Goal: Find specific page/section: Find specific page/section

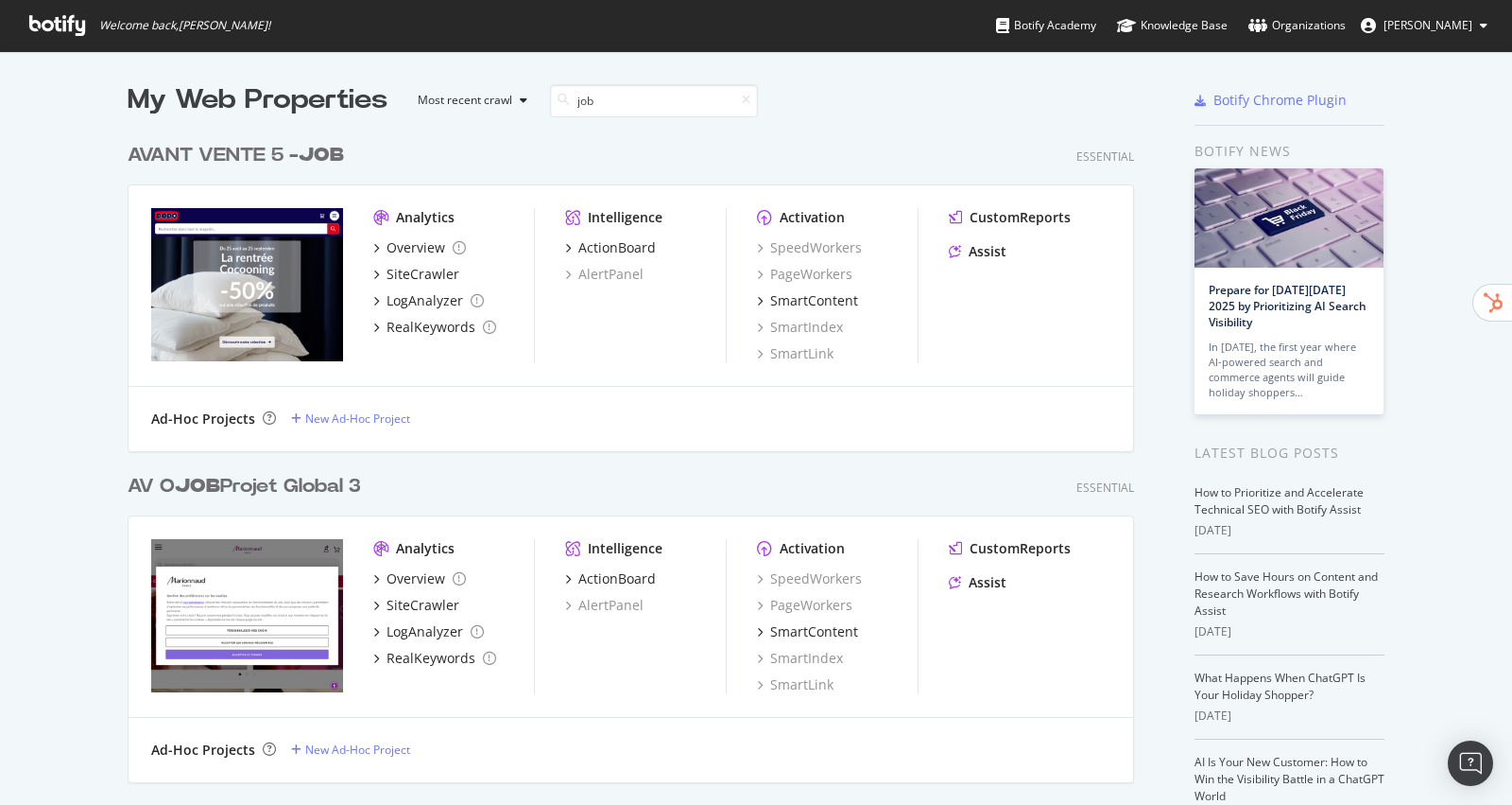
scroll to position [805, 1512]
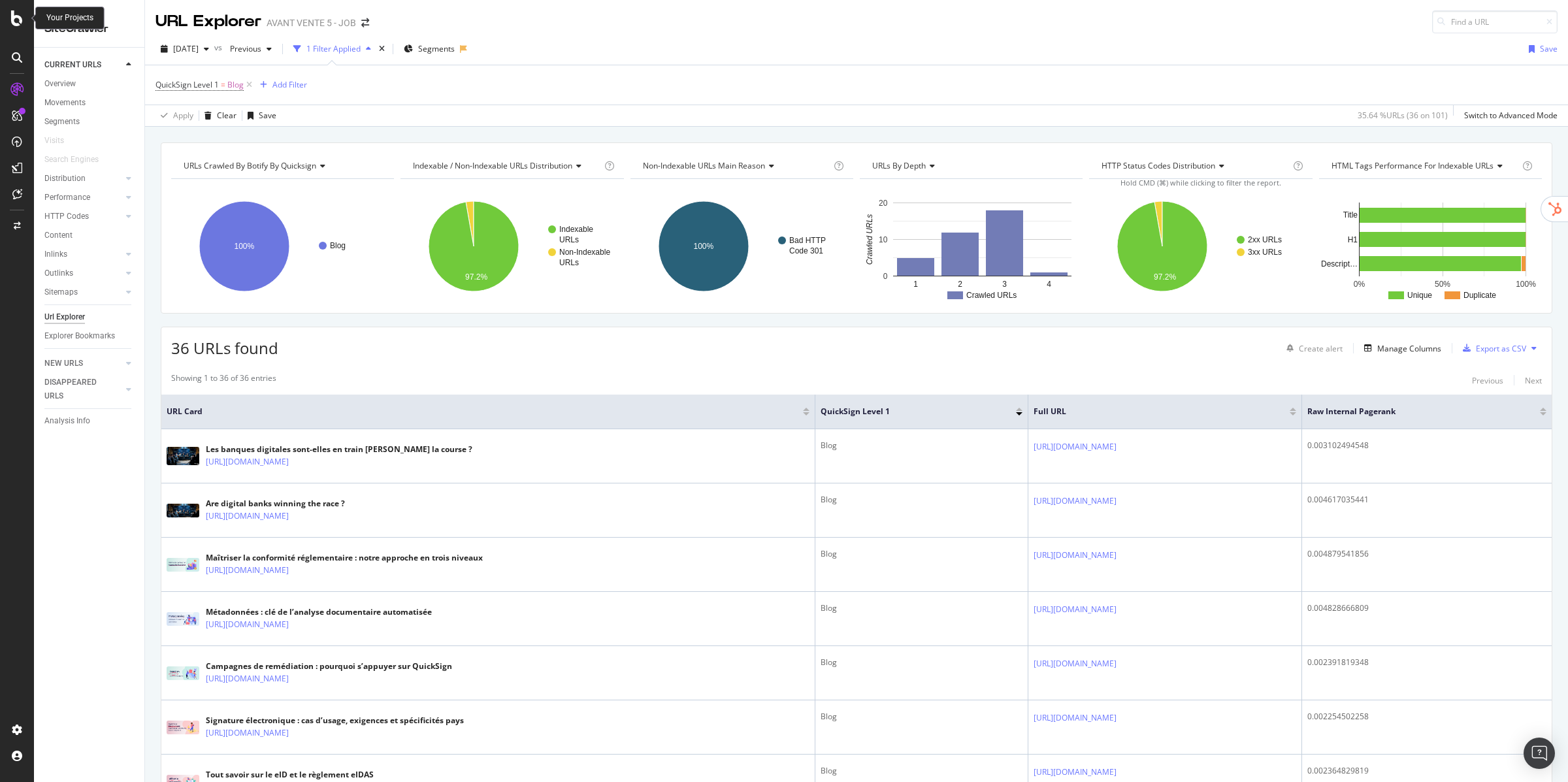
click at [13, 19] on icon at bounding box center [17, 19] width 12 height 16
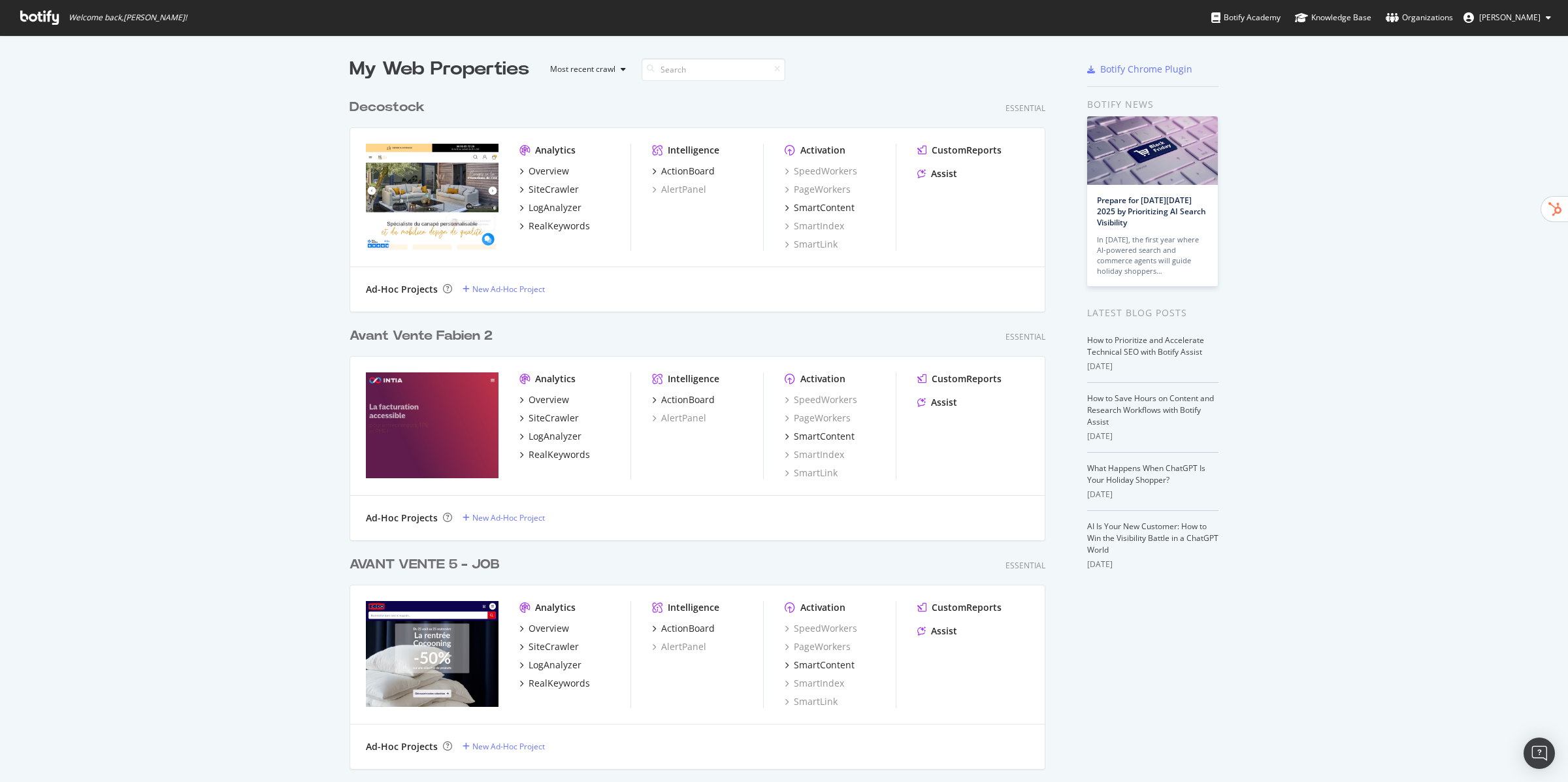
scroll to position [782, 1568]
type input "e"
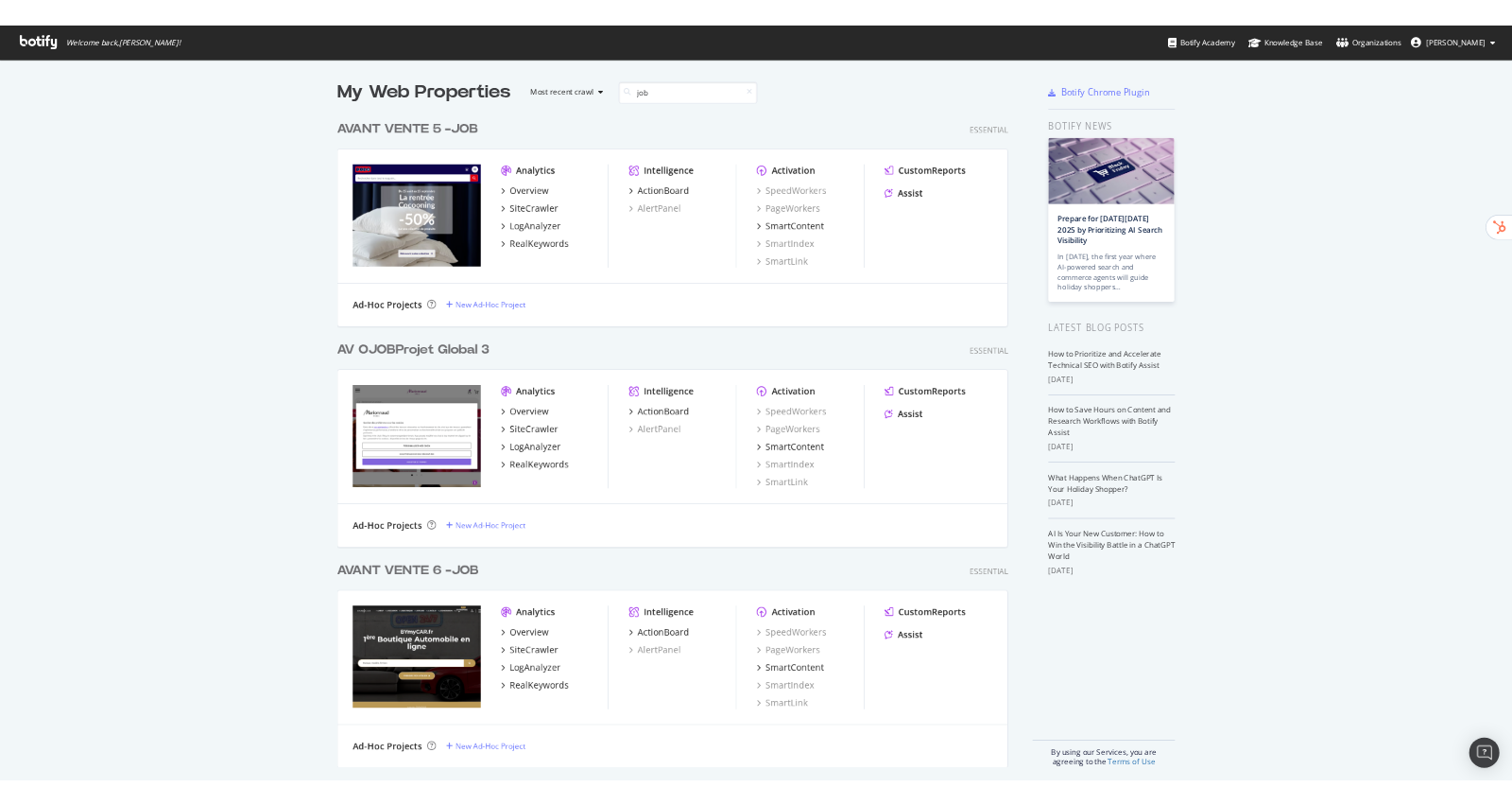
scroll to position [993, 1021]
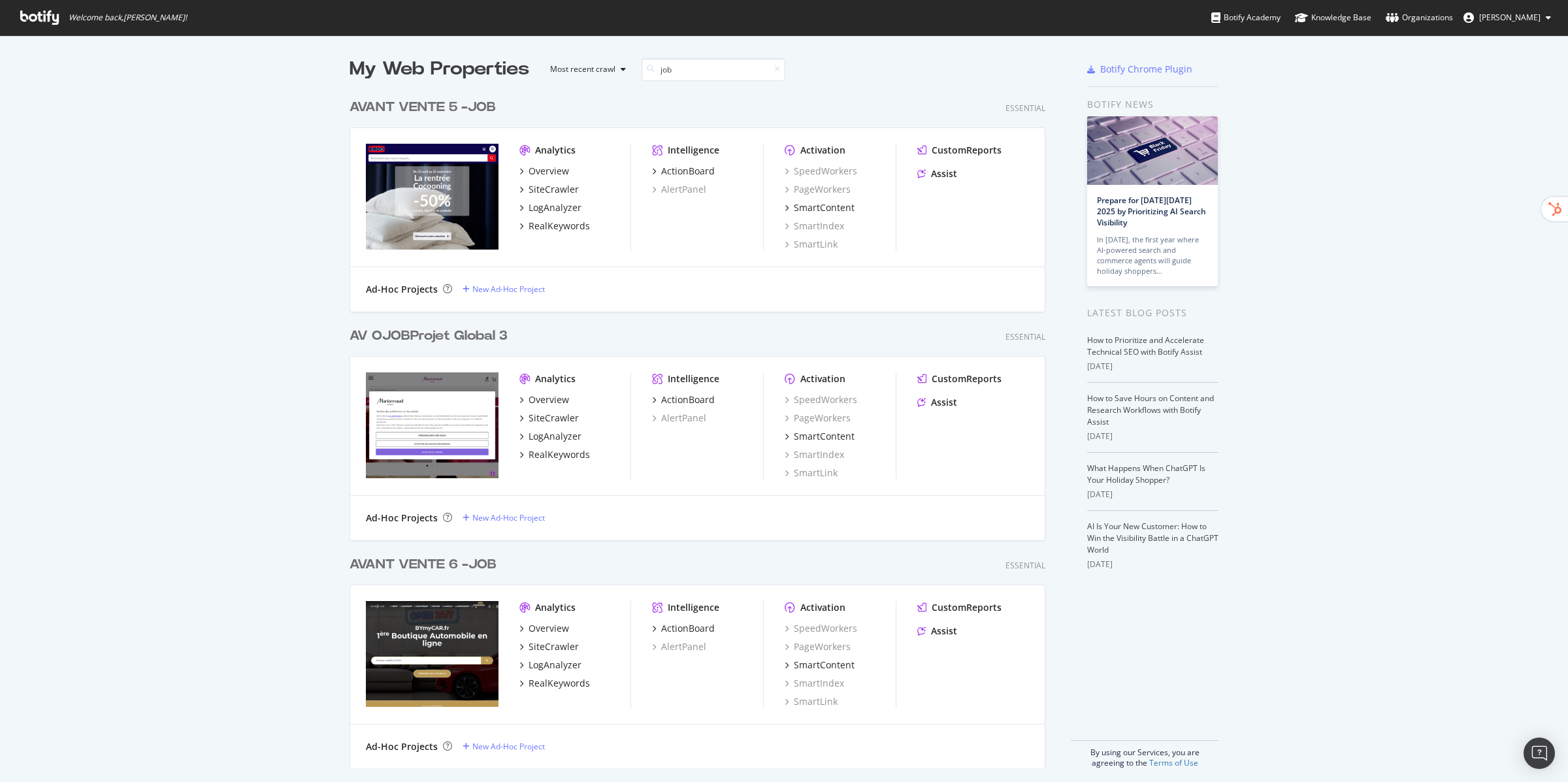
type input "job"
click at [426, 175] on img "grid" at bounding box center [432, 196] width 132 height 106
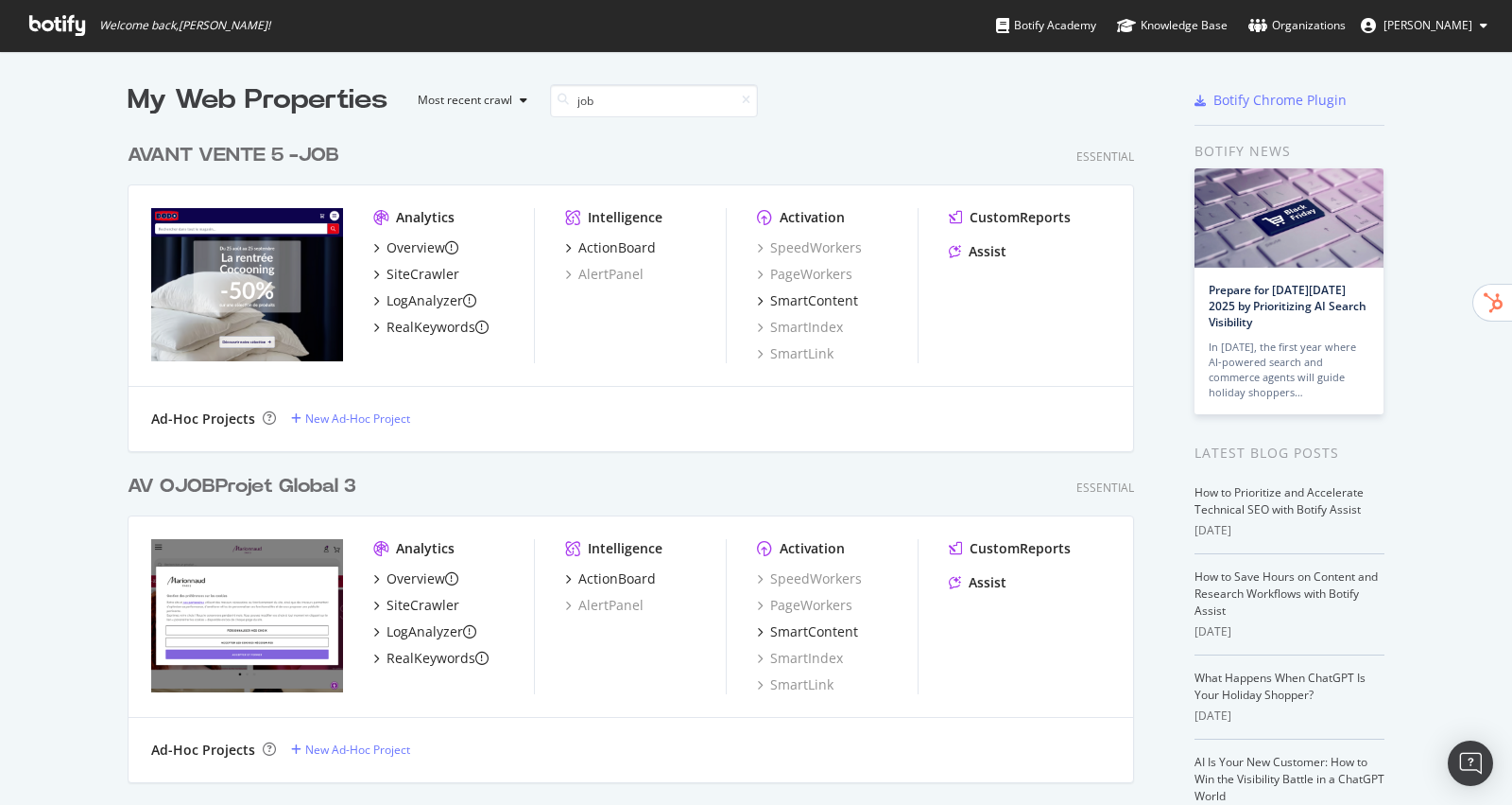
scroll to position [805, 1512]
